Goal: Task Accomplishment & Management: Use online tool/utility

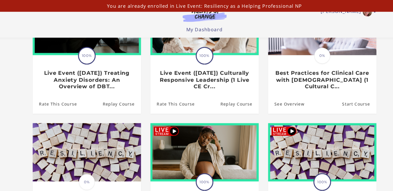
scroll to position [82, 0]
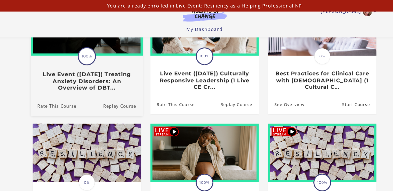
click at [81, 56] on div "Translation missing: en.liquid.partials.dashboard_course_card.progress_descript…" at bounding box center [93, 65] width 98 height 31
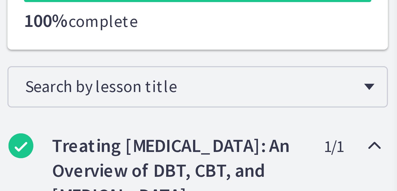
scroll to position [0, 0]
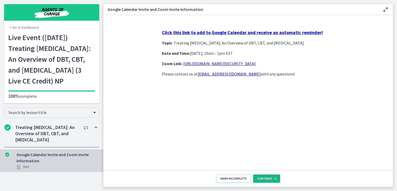
click at [270, 178] on span "Continue" at bounding box center [264, 178] width 15 height 4
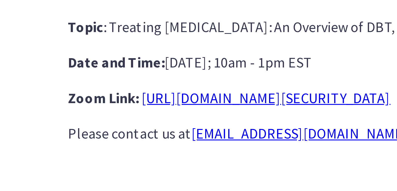
click at [188, 63] on link "[URL][DOMAIN_NAME][SECURITY_DATA]" at bounding box center [219, 63] width 72 height 5
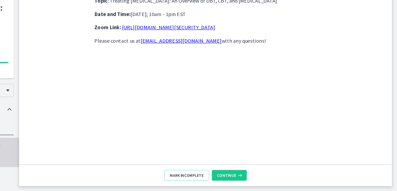
scroll to position [0, 0]
click at [255, 178] on button "Continue" at bounding box center [266, 178] width 27 height 8
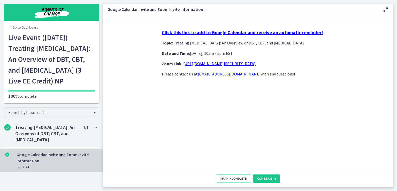
click at [51, 64] on h1 "Live Event ([DATE]) Treating [MEDICAL_DATA]: An Overview of DBT, CBT, and [MEDI…" at bounding box center [51, 59] width 87 height 54
click at [56, 21] on div "Go to Dashboard" at bounding box center [51, 26] width 95 height 11
click at [53, 15] on img "Chapters" at bounding box center [52, 12] width 62 height 12
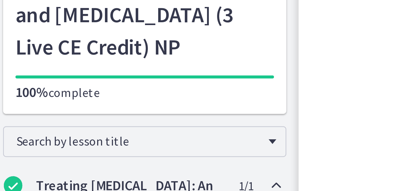
scroll to position [0, 0]
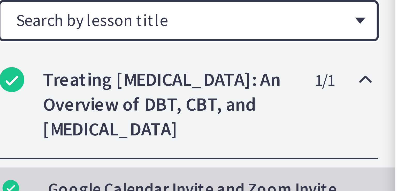
click at [9, 115] on span "Search by lesson title" at bounding box center [50, 112] width 82 height 5
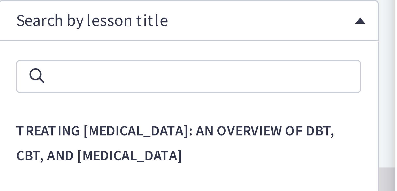
click at [9, 115] on span "Search by lesson title" at bounding box center [50, 112] width 82 height 5
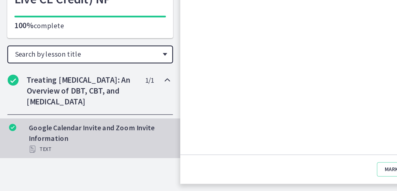
scroll to position [0, 0]
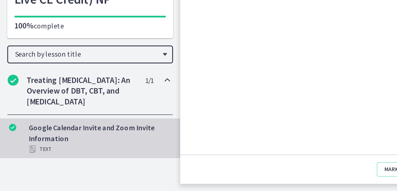
click at [6, 130] on icon "Completed" at bounding box center [7, 127] width 6 height 6
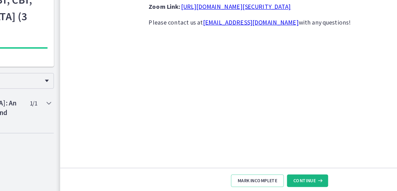
click at [263, 175] on button "Continue" at bounding box center [266, 178] width 27 height 8
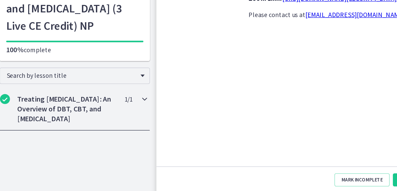
click at [21, 142] on h2 "Treating Anxiety Disorders: An Overview of DBT, CBT, and Exposure and Response …" at bounding box center [46, 133] width 63 height 19
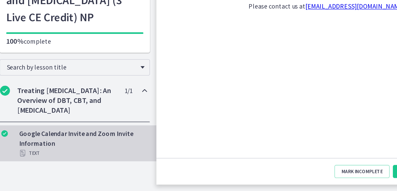
click at [20, 170] on div "Google Calendar Invite and Zoom Invite Information Text" at bounding box center [57, 160] width 81 height 19
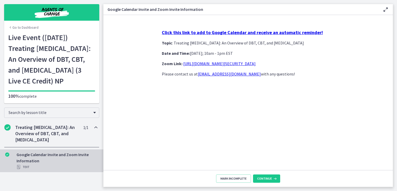
click at [129, 101] on section "Click this link to add to Google Calendar and receive an automatic reminder! To…" at bounding box center [247, 92] width 289 height 155
